Goal: Information Seeking & Learning: Learn about a topic

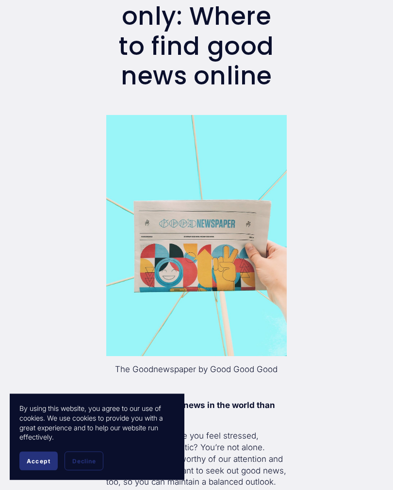
scroll to position [125, 0]
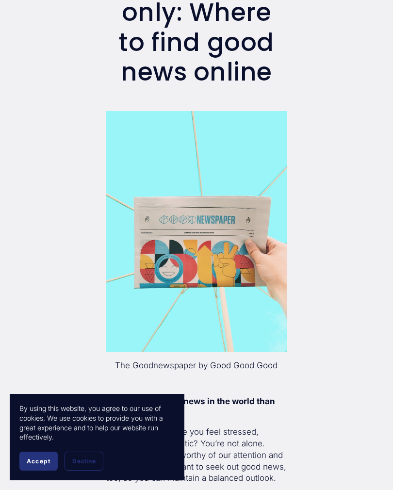
click at [40, 465] on span "Accept" at bounding box center [39, 461] width 24 height 7
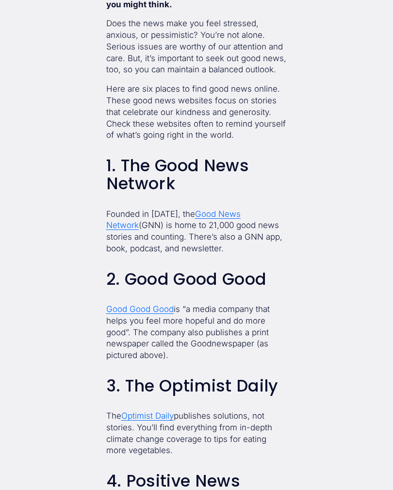
scroll to position [533, 0]
click at [241, 209] on span "Good News Network" at bounding box center [173, 219] width 134 height 21
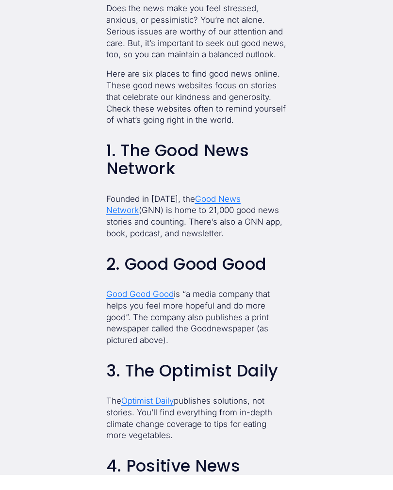
scroll to position [549, 0]
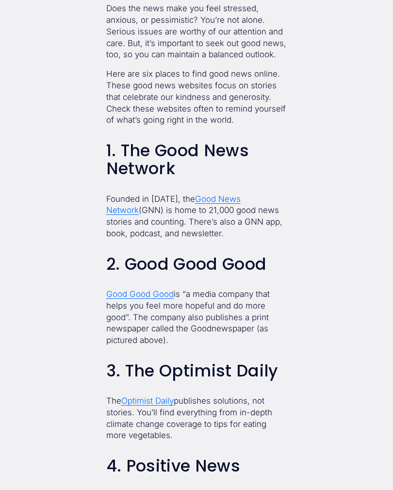
click at [133, 289] on span "Good Good Good" at bounding box center [139, 294] width 67 height 10
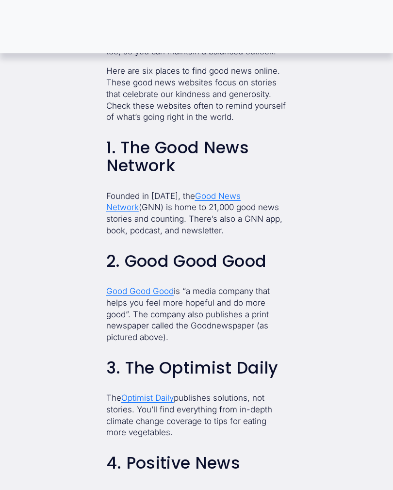
scroll to position [550, 0]
click at [241, 192] on span "Good News Network" at bounding box center [173, 202] width 134 height 21
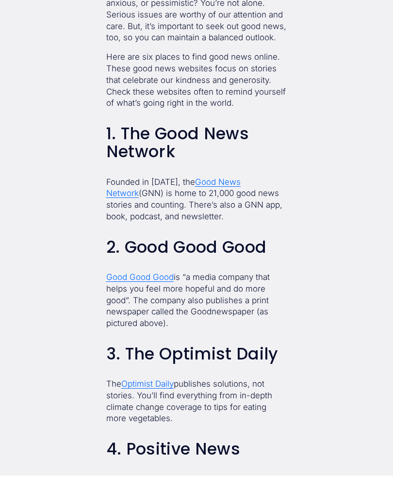
scroll to position [566, 0]
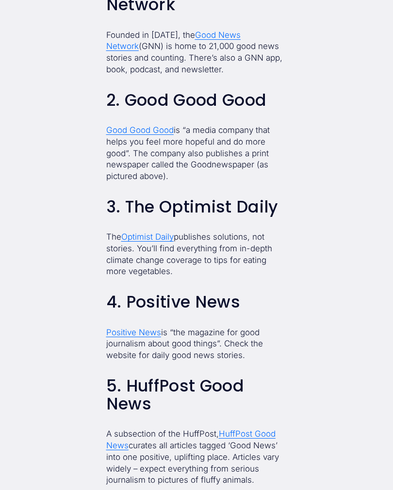
scroll to position [717, 0]
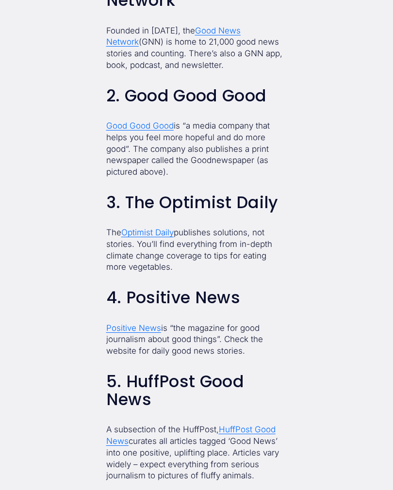
click at [132, 323] on span "Positive News" at bounding box center [133, 328] width 55 height 10
